Goal: Complete application form: Complete application form

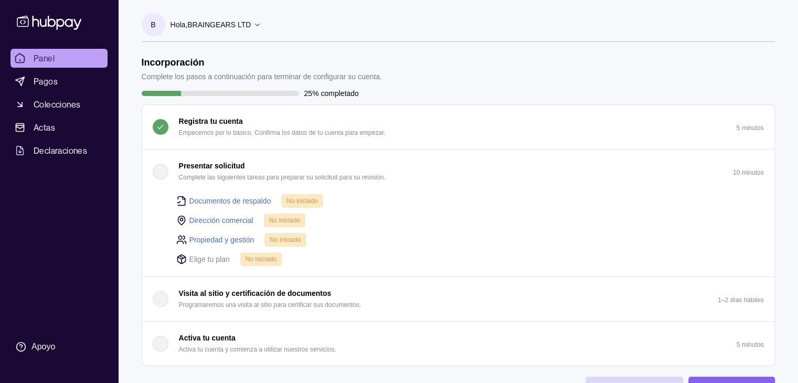
click at [234, 219] on font "Dirección comercial" at bounding box center [221, 220] width 64 height 8
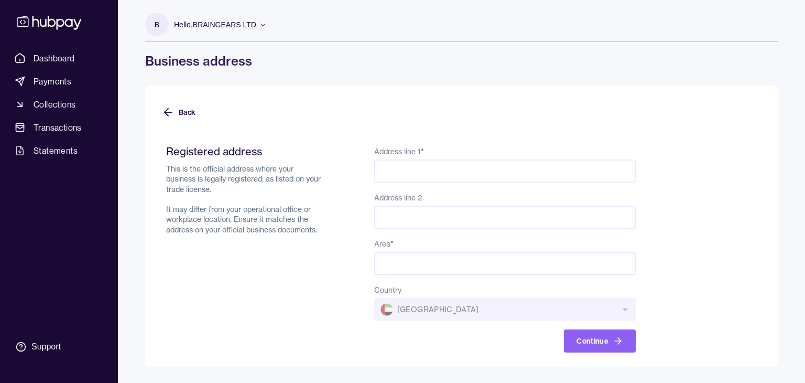
click at [407, 173] on input "Address line 1 *" at bounding box center [505, 170] width 262 height 23
type input "**********"
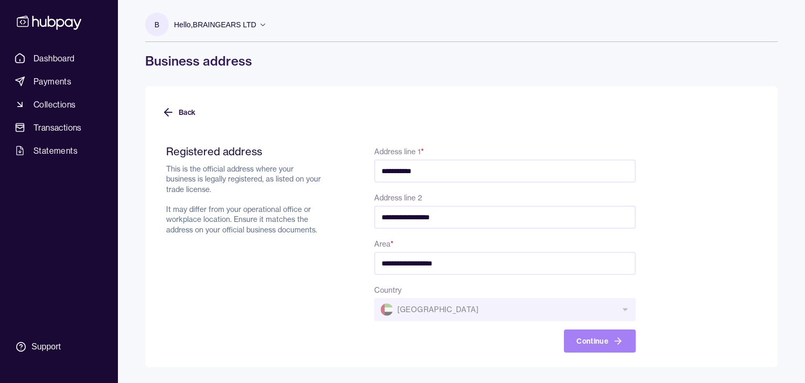
type input "**********"
click at [585, 340] on button "Continue" at bounding box center [600, 340] width 72 height 23
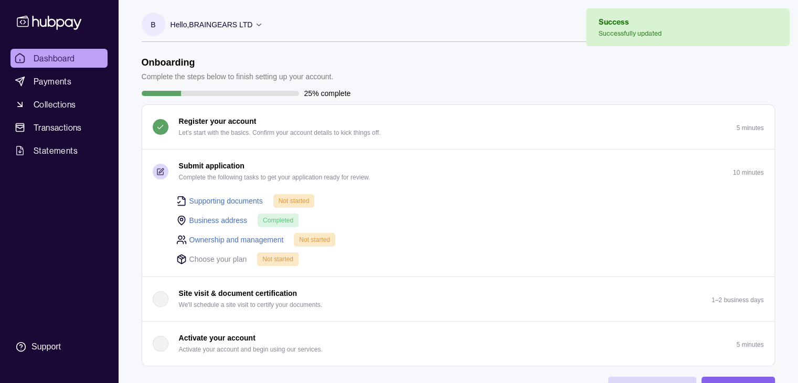
click at [253, 242] on link "Ownership and management" at bounding box center [236, 240] width 94 height 12
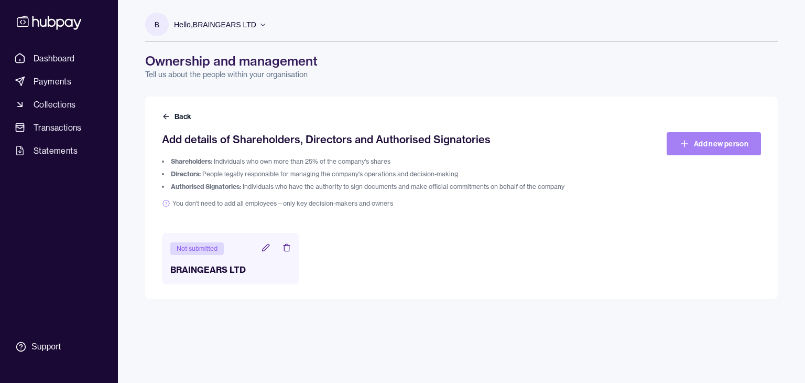
click at [733, 143] on link "Add new person" at bounding box center [714, 143] width 94 height 23
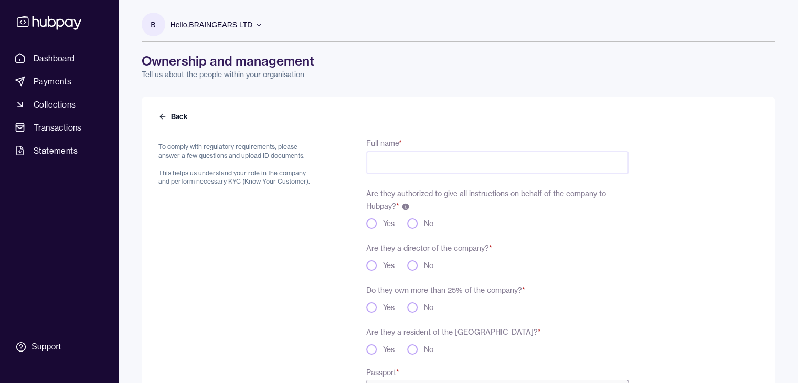
click at [461, 169] on input "Full name *" at bounding box center [497, 162] width 262 height 23
type input "**********"
click at [373, 223] on button "Yes" at bounding box center [371, 223] width 10 height 10
click at [371, 265] on button "Yes" at bounding box center [371, 265] width 10 height 10
click at [371, 305] on button "Yes" at bounding box center [371, 307] width 10 height 10
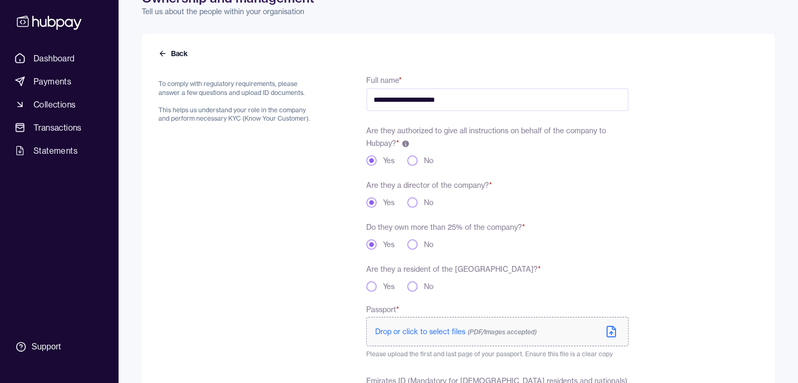
scroll to position [87, 0]
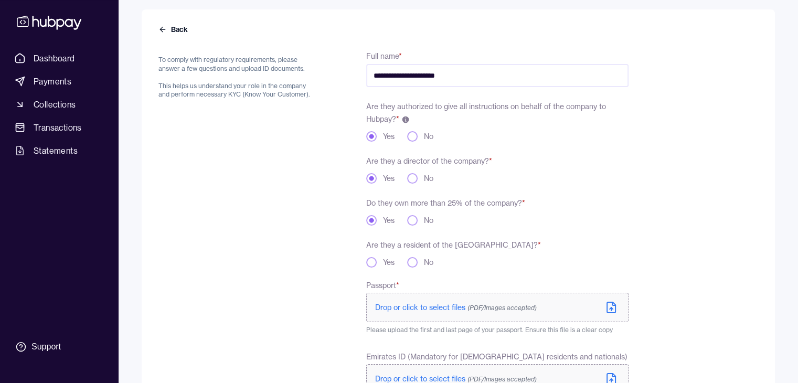
click at [414, 260] on button "No" at bounding box center [412, 262] width 10 height 10
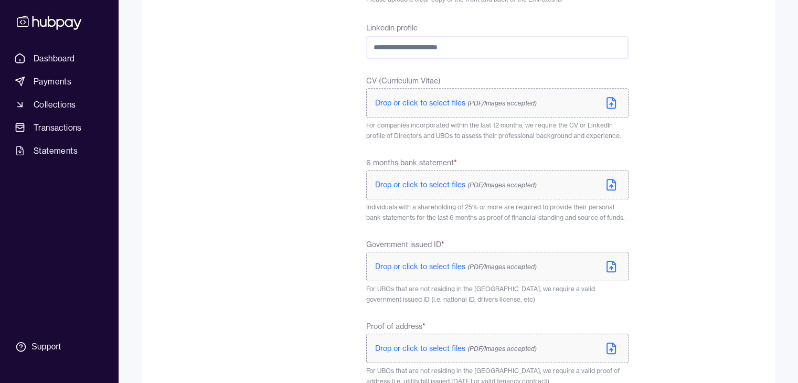
scroll to position [489, 0]
click at [416, 348] on span "Drop or click to select files (PDF/Images accepted)" at bounding box center [456, 347] width 162 height 9
click at [410, 185] on span "Drop or click to select files (PDF/Images accepted)" at bounding box center [456, 183] width 162 height 9
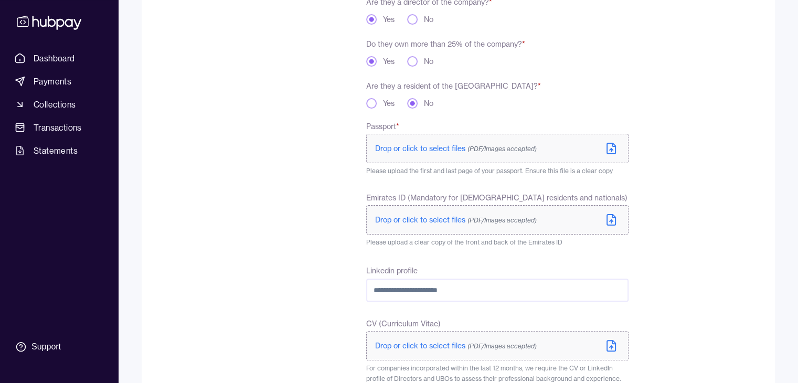
scroll to position [210, 0]
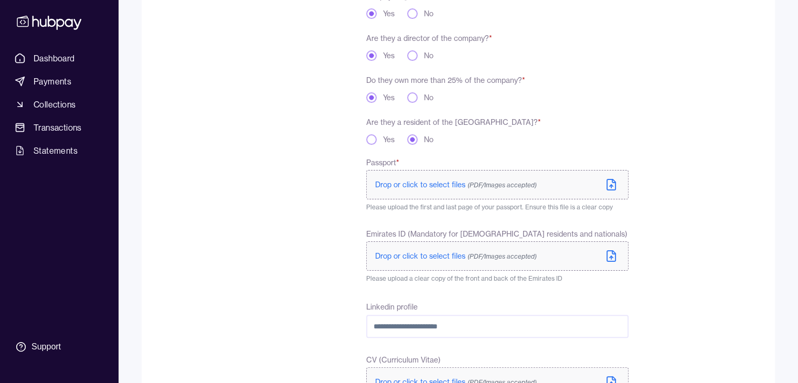
click at [418, 188] on span "Drop or click to select files (PDF/Images accepted)" at bounding box center [456, 184] width 162 height 9
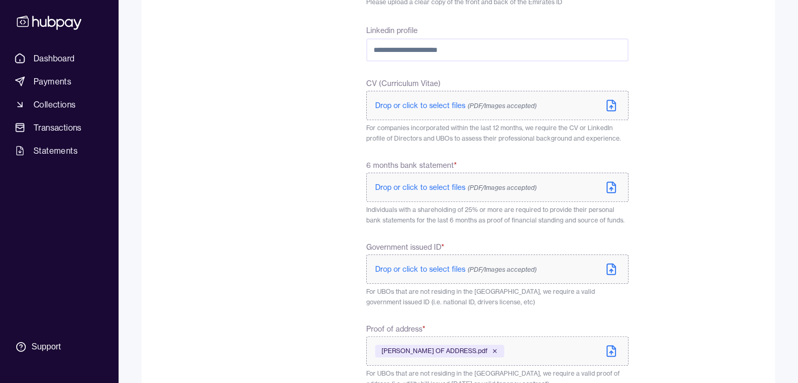
scroll to position [507, 0]
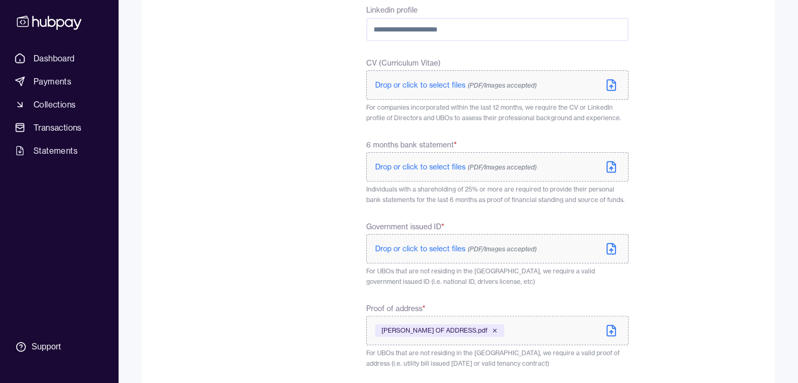
click at [433, 246] on span "Drop or click to select files (PDF/Images accepted)" at bounding box center [456, 248] width 162 height 9
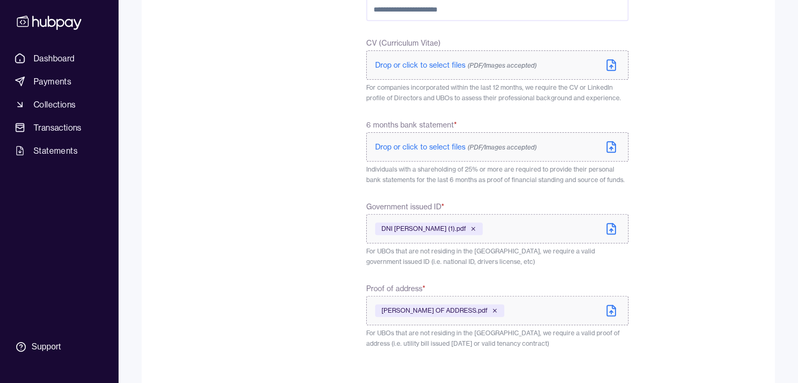
scroll to position [528, 0]
click at [413, 148] on span "Drop or click to select files (PDF/Images accepted)" at bounding box center [456, 145] width 162 height 9
click at [405, 149] on p "Drop or click to select files (PDF/Images accepted)" at bounding box center [456, 145] width 162 height 10
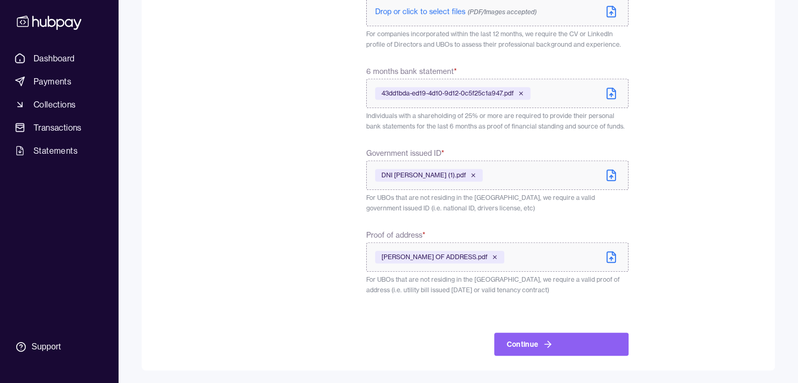
scroll to position [580, 0]
click at [530, 342] on button "Continue" at bounding box center [561, 343] width 134 height 23
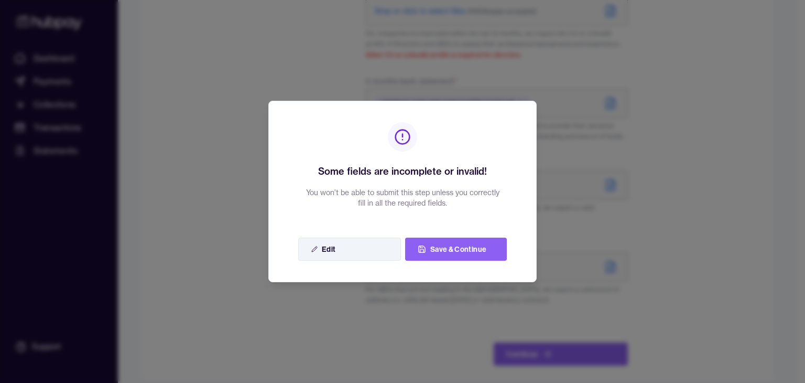
click at [346, 251] on button "Edit" at bounding box center [349, 249] width 103 height 23
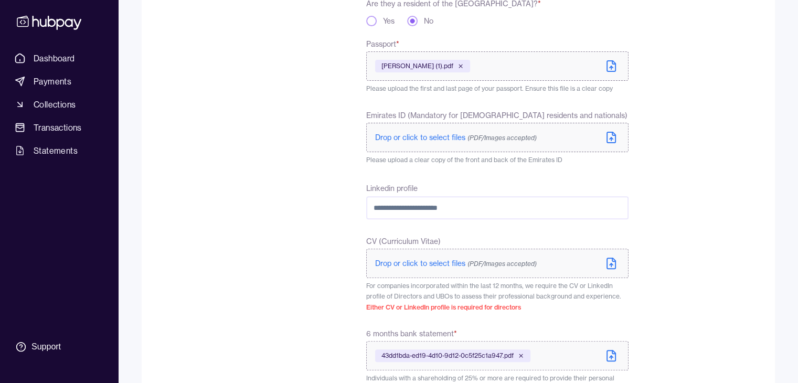
scroll to position [300, 0]
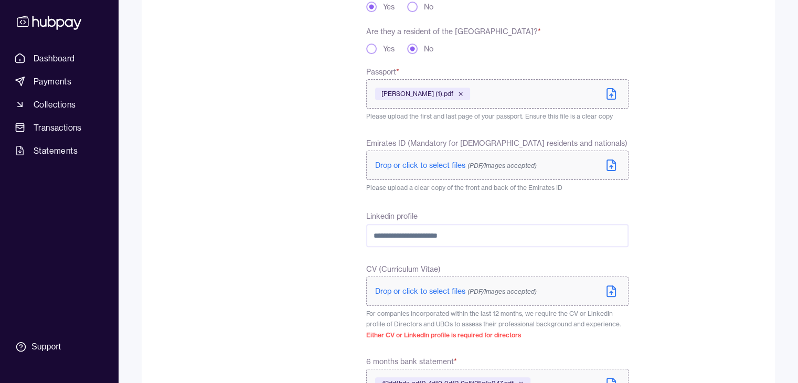
click at [426, 169] on span "Drop or click to select files (PDF/Images accepted)" at bounding box center [456, 164] width 162 height 9
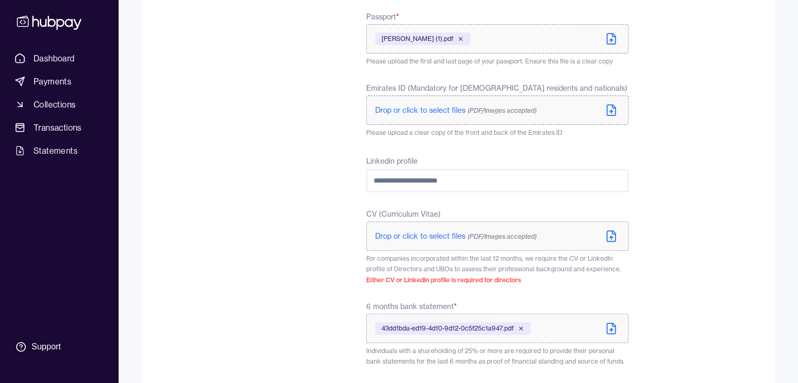
scroll to position [371, 0]
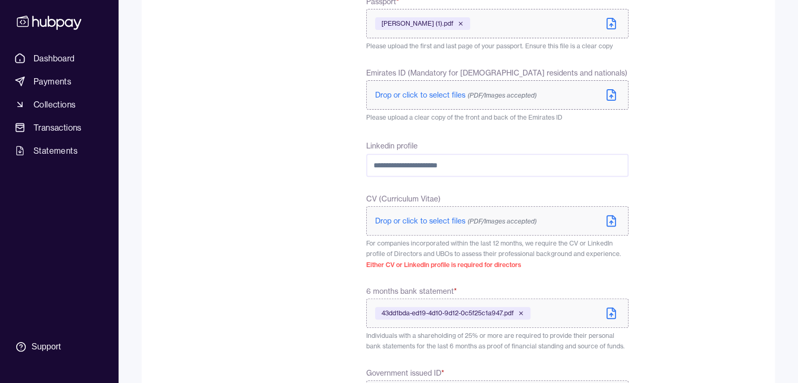
click at [420, 224] on span "Drop or click to select files (PDF/Images accepted)" at bounding box center [456, 220] width 162 height 9
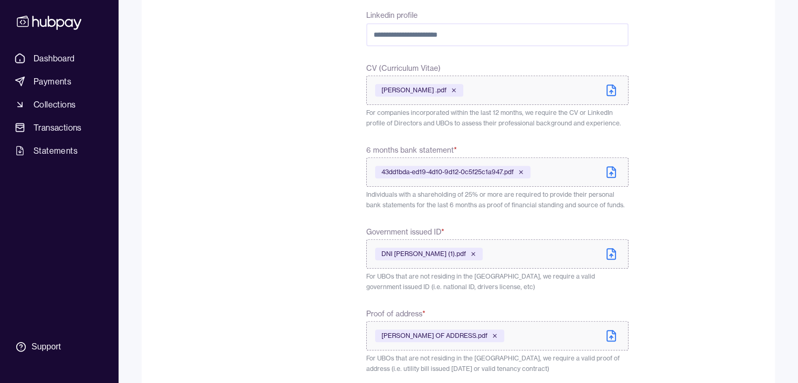
scroll to position [580, 0]
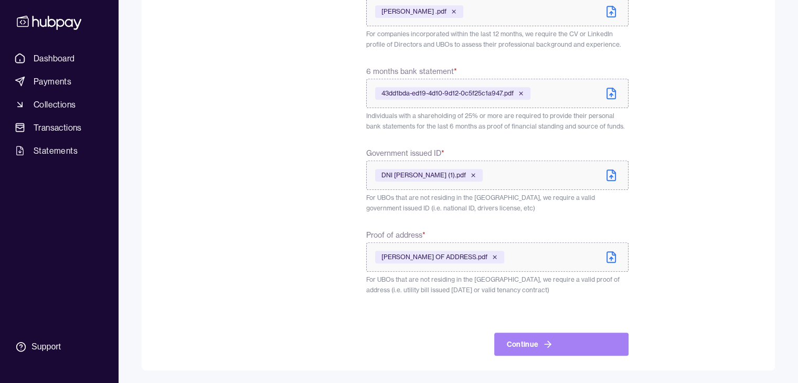
click at [542, 342] on icon "button" at bounding box center [547, 344] width 10 height 10
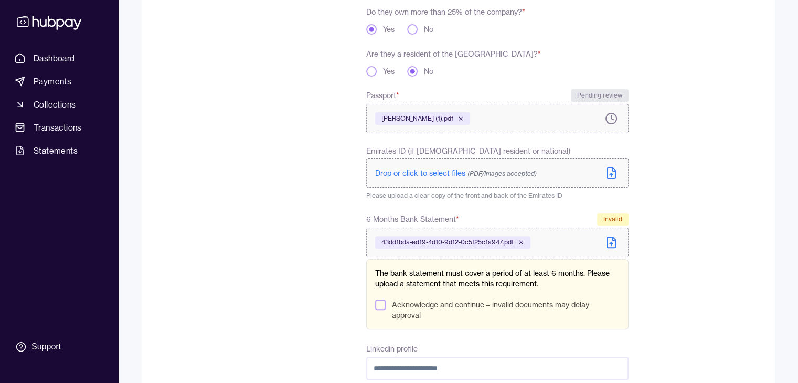
scroll to position [297, 0]
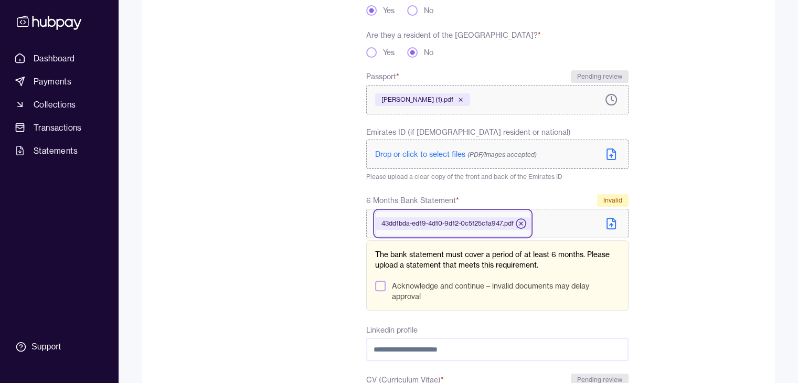
click at [521, 222] on icon at bounding box center [521, 223] width 6 height 6
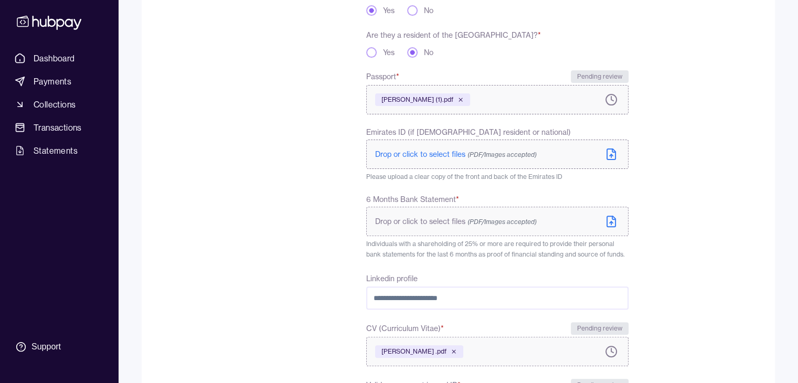
click at [443, 225] on span "Drop or click to select files (PDF/Images accepted)" at bounding box center [456, 221] width 162 height 9
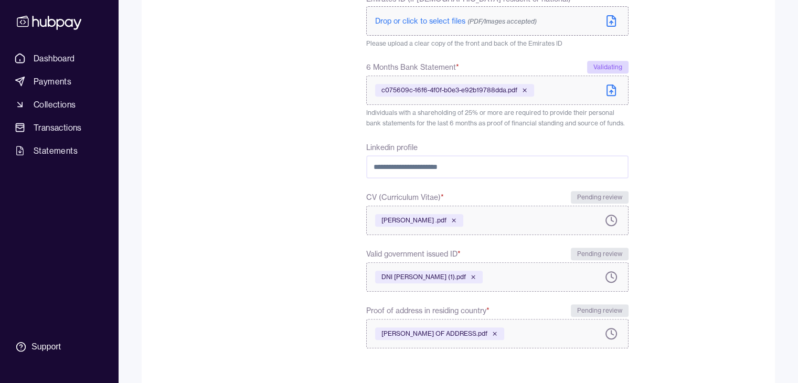
scroll to position [484, 0]
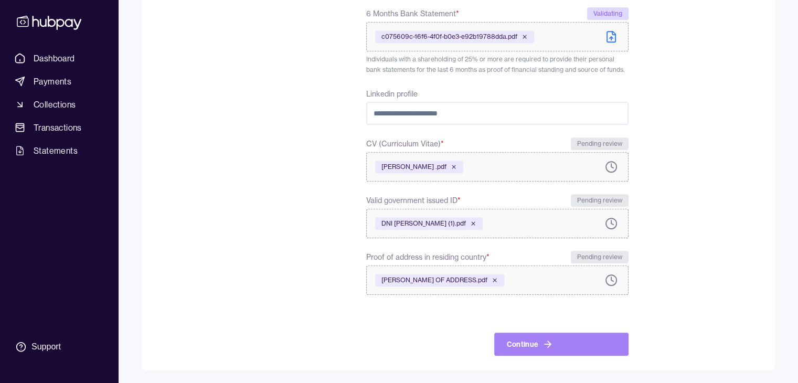
click at [541, 342] on button "Continue" at bounding box center [561, 343] width 134 height 23
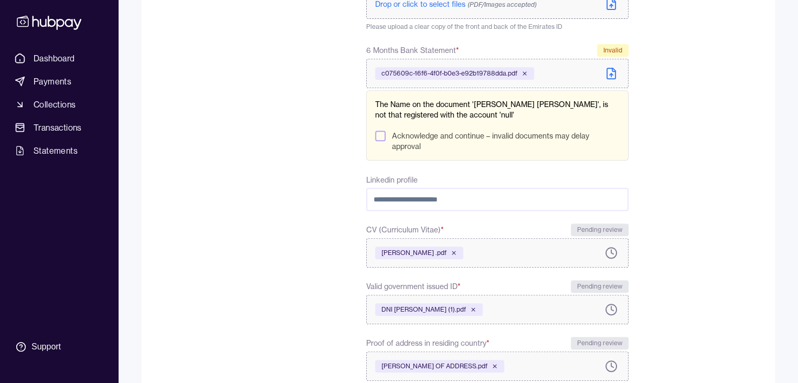
scroll to position [446, 0]
click at [379, 137] on button "Acknowledge and continue – invalid documents may delay approval" at bounding box center [380, 137] width 10 height 10
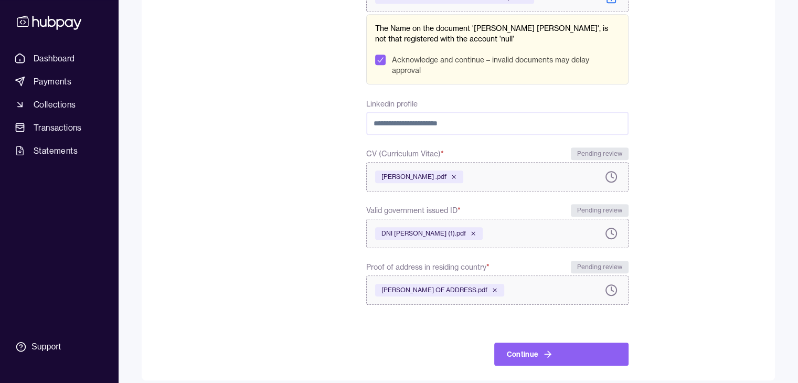
scroll to position [533, 0]
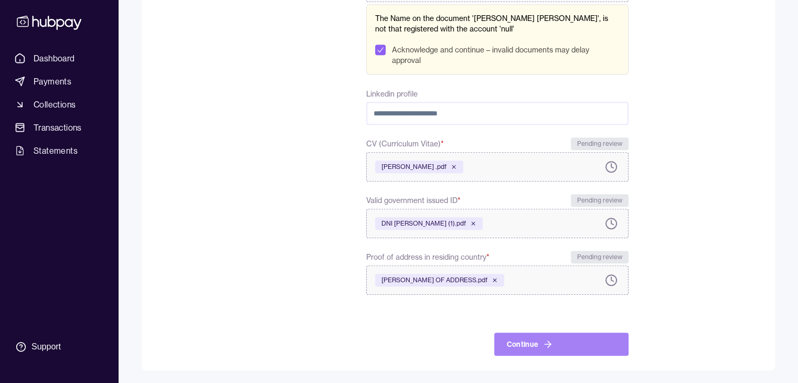
click at [533, 339] on button "Continue" at bounding box center [561, 343] width 134 height 23
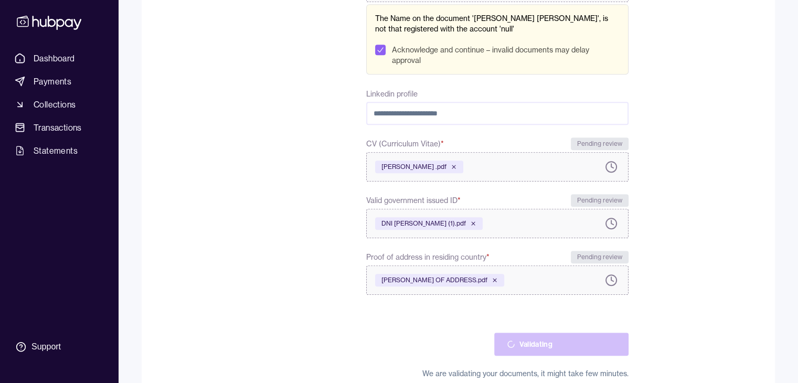
scroll to position [484, 0]
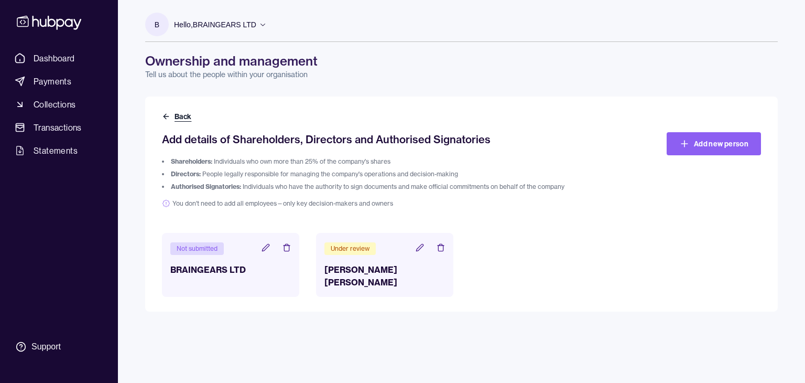
click at [184, 114] on button "Back" at bounding box center [177, 116] width 31 height 10
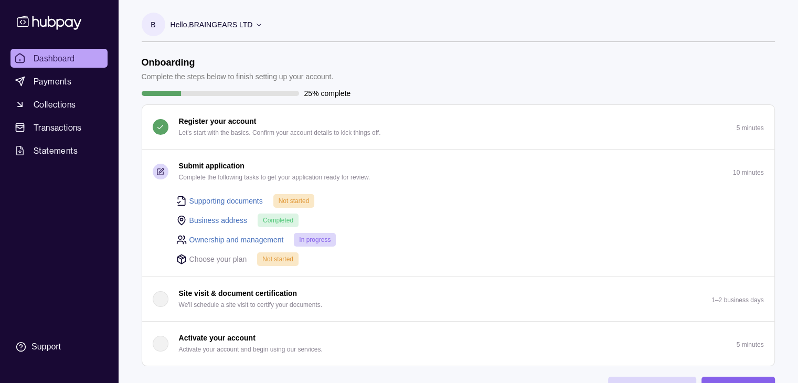
click at [219, 239] on link "Ownership and management" at bounding box center [236, 240] width 94 height 12
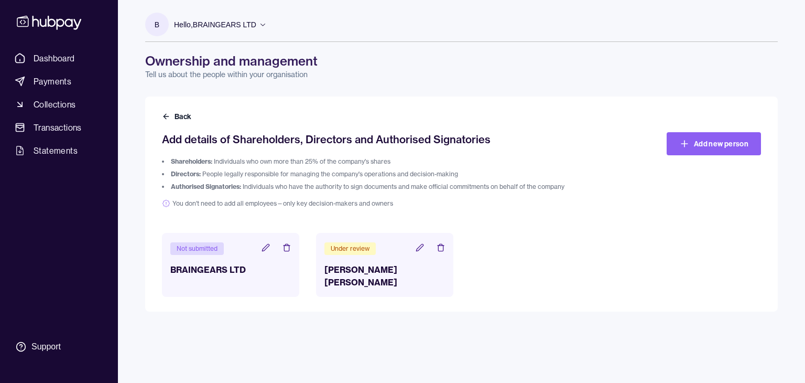
click at [266, 245] on icon at bounding box center [265, 247] width 7 height 7
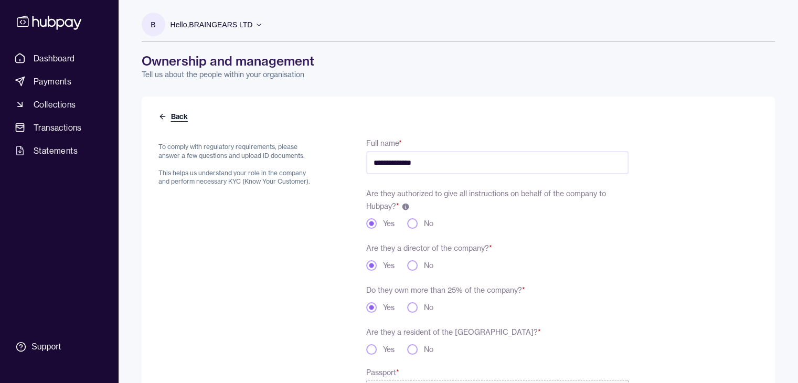
click at [177, 116] on button "Back" at bounding box center [173, 116] width 31 height 10
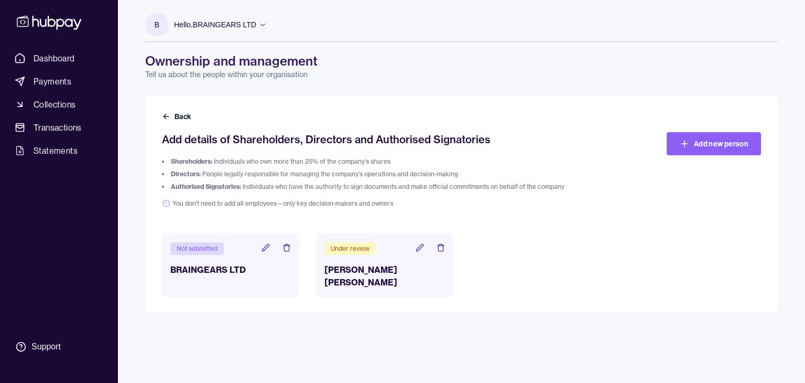
click at [285, 248] on icon at bounding box center [287, 247] width 8 height 8
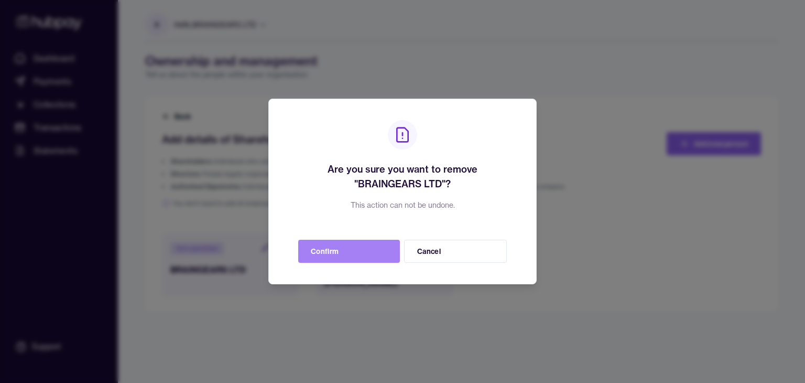
click at [322, 249] on button "Confirm" at bounding box center [349, 251] width 102 height 23
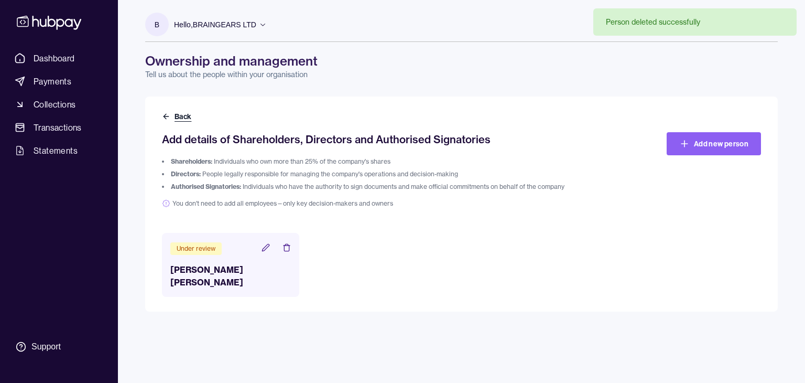
click at [179, 116] on button "Back" at bounding box center [177, 116] width 31 height 10
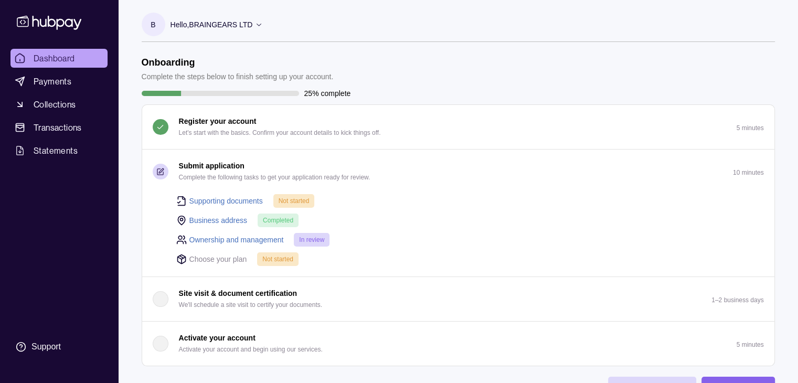
click at [232, 200] on link "Supporting documents" at bounding box center [225, 201] width 73 height 12
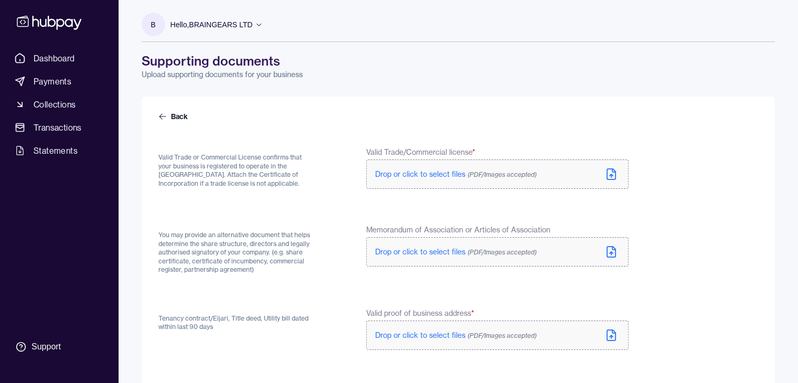
click at [405, 251] on span "Drop or click to select files (PDF/Images accepted)" at bounding box center [456, 251] width 162 height 9
click at [414, 173] on span "Drop or click to select files (PDF/Images accepted)" at bounding box center [456, 173] width 162 height 9
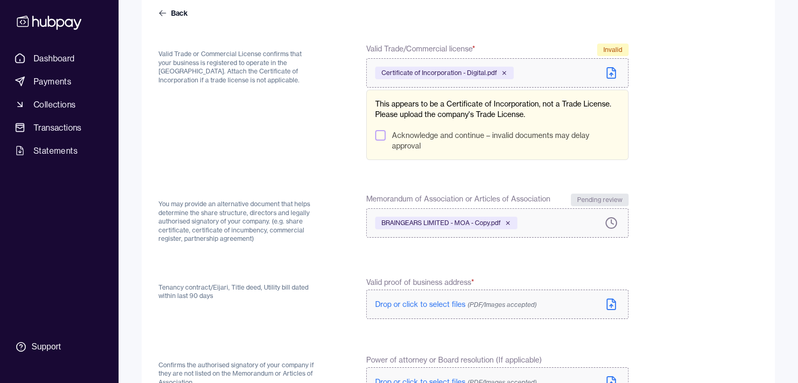
scroll to position [87, 0]
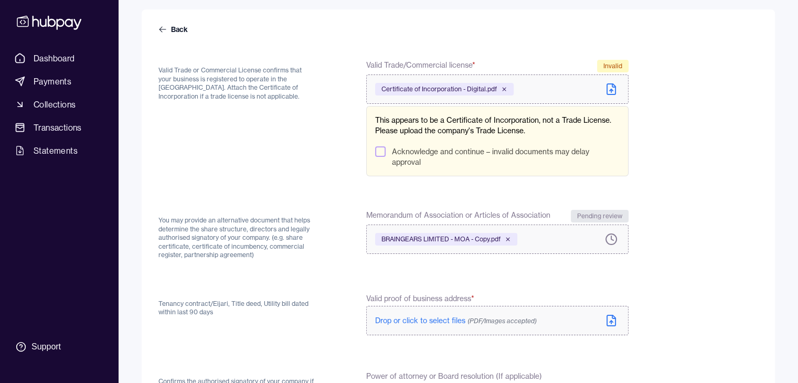
click at [378, 153] on button "Acknowledge and continue – invalid documents may delay approval" at bounding box center [380, 151] width 10 height 10
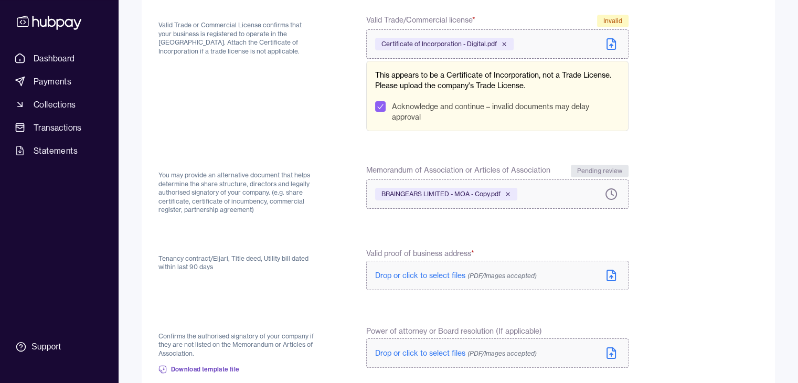
scroll to position [139, 0]
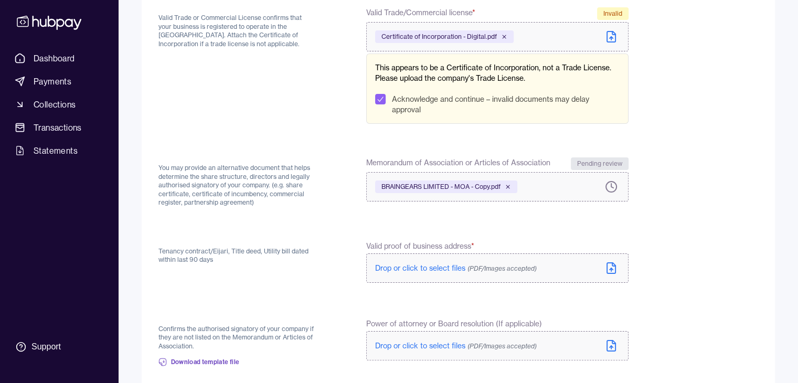
click at [399, 265] on span "Drop or click to select files (PDF/Images accepted)" at bounding box center [456, 267] width 162 height 9
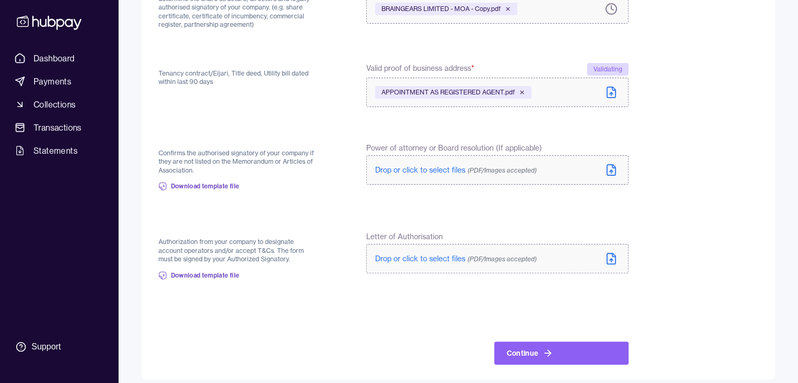
scroll to position [254, 0]
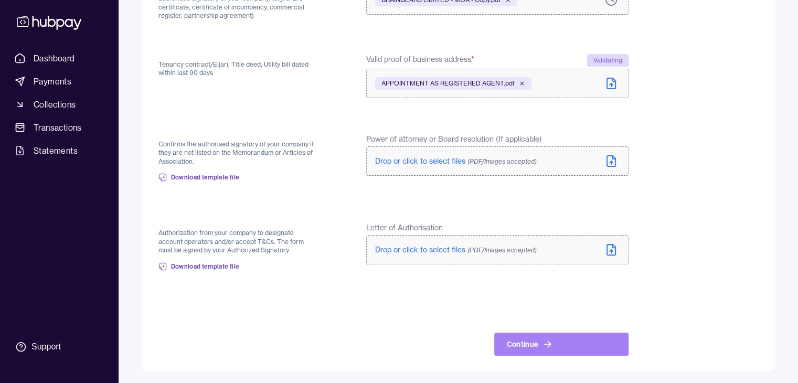
click at [523, 345] on button "Continue" at bounding box center [561, 343] width 134 height 23
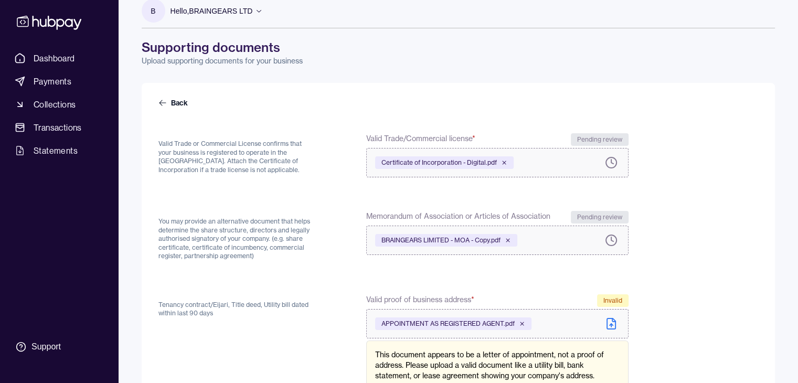
scroll to position [9, 0]
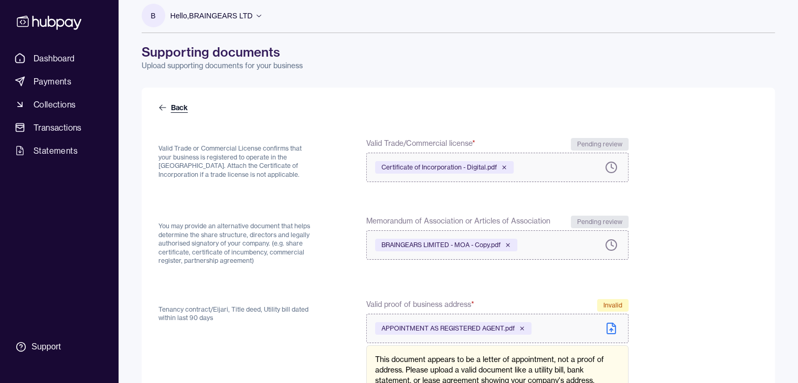
click at [175, 104] on link "Back" at bounding box center [173, 107] width 31 height 10
